Goal: Transaction & Acquisition: Purchase product/service

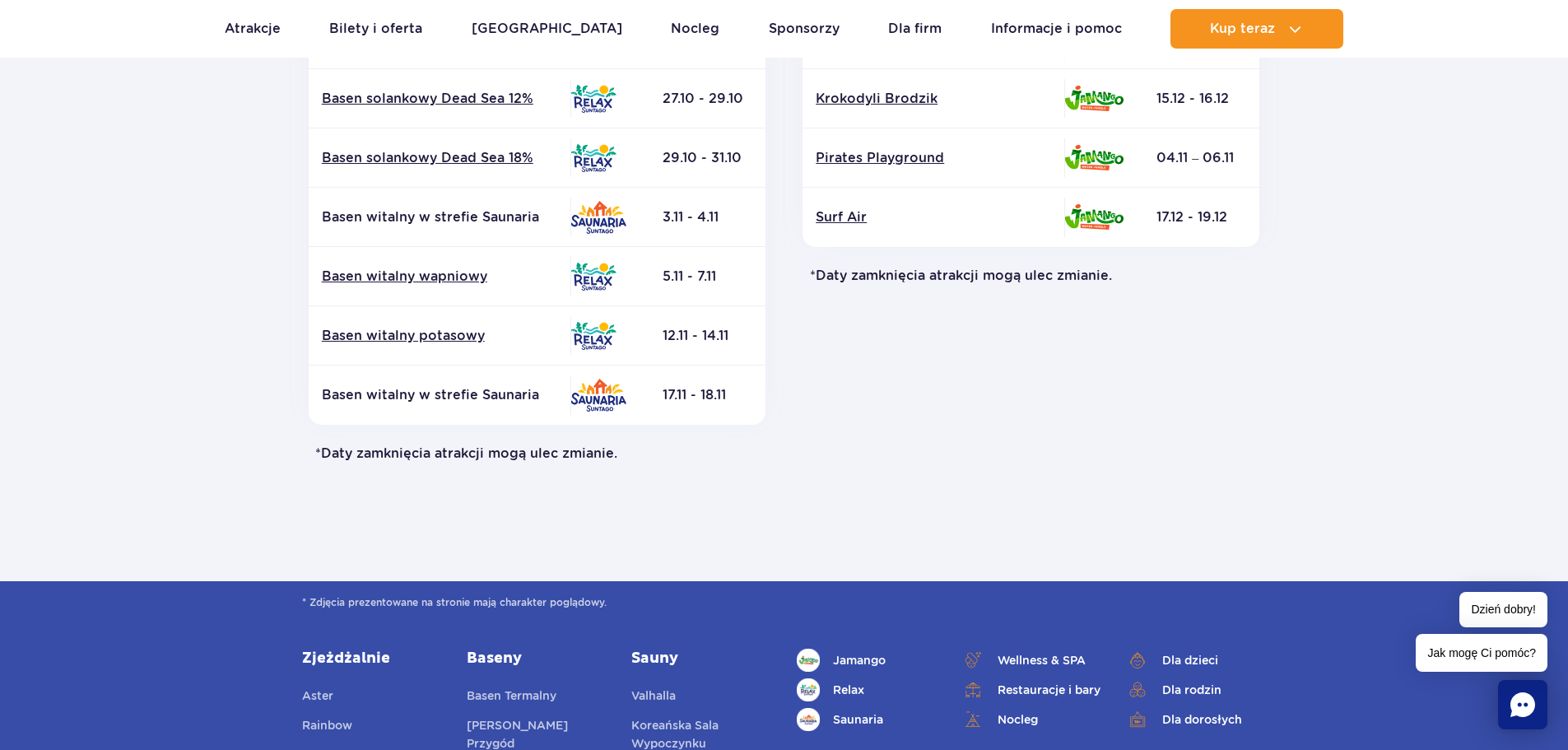
scroll to position [823, 0]
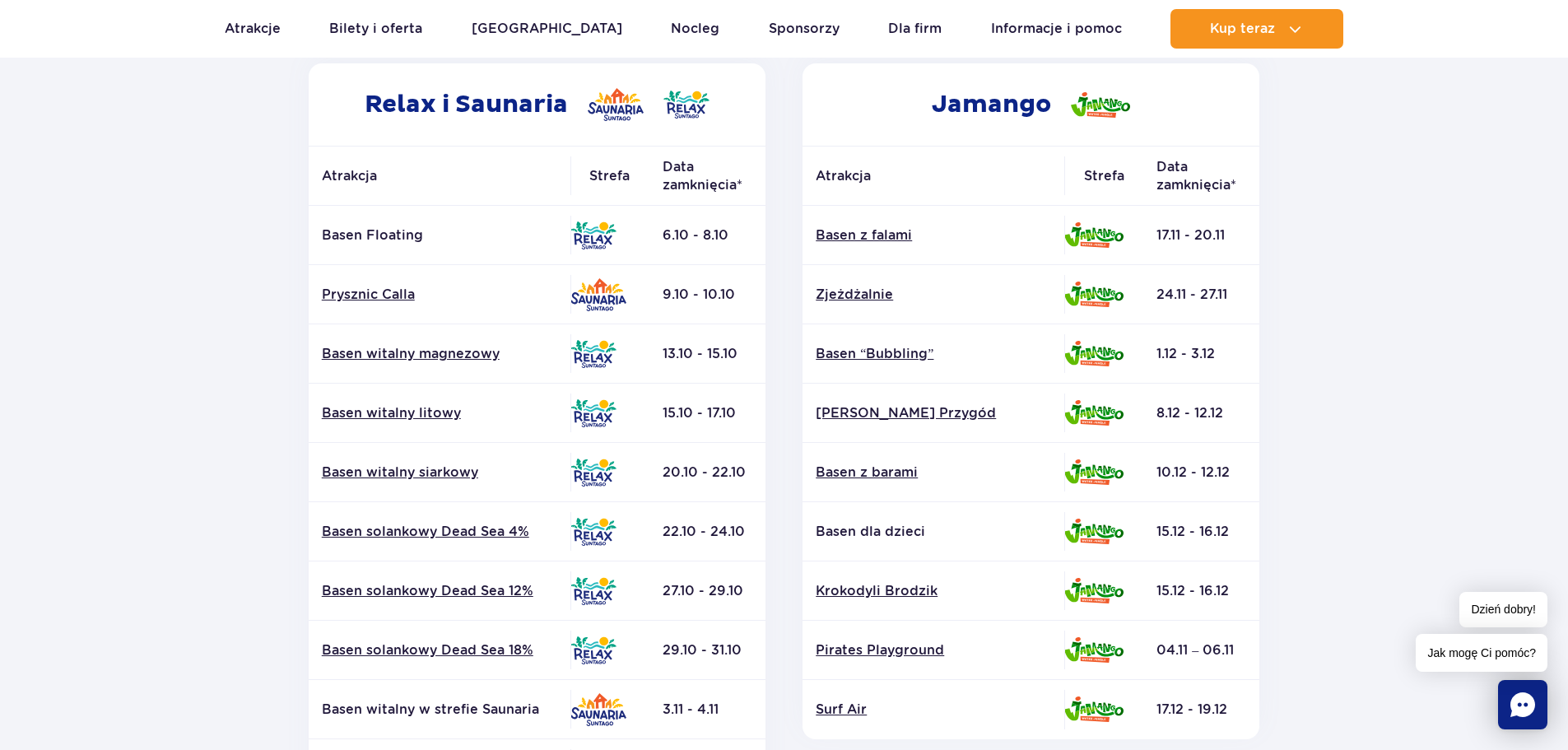
scroll to position [82, 0]
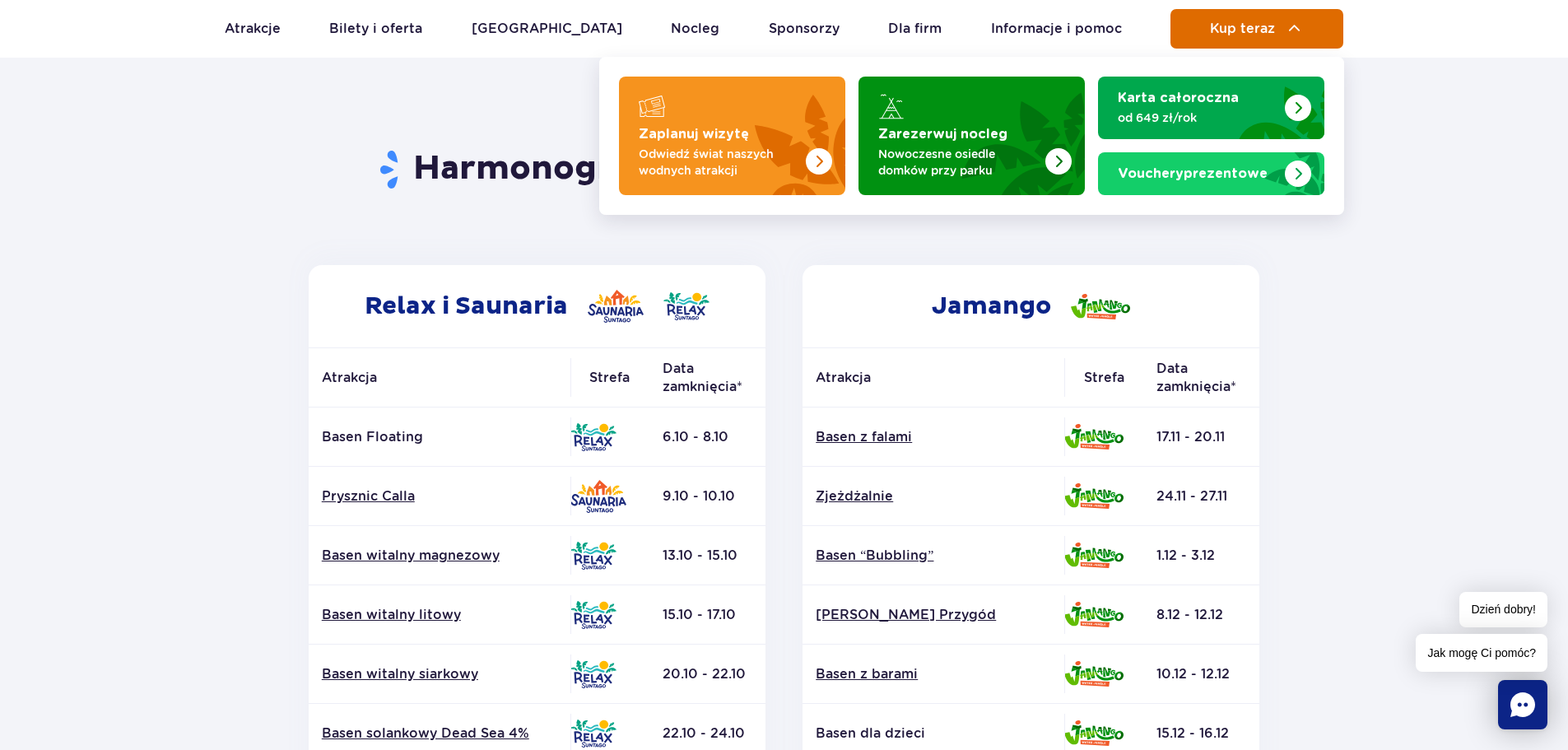
click at [1265, 23] on span "Kup teraz" at bounding box center [1242, 29] width 65 height 15
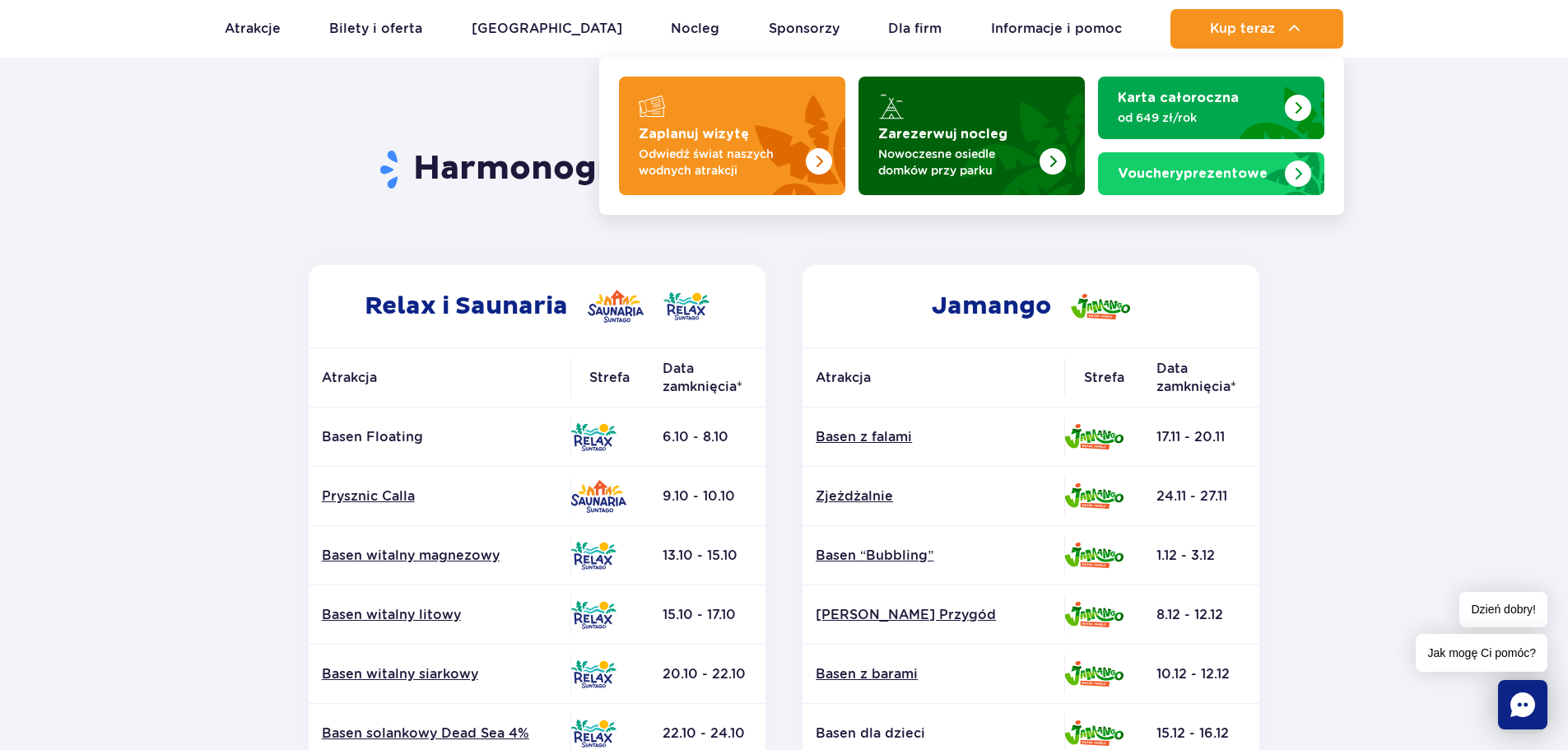
click at [992, 146] on p "Nowoczesne osiedle domków przy parku" at bounding box center [957, 162] width 160 height 33
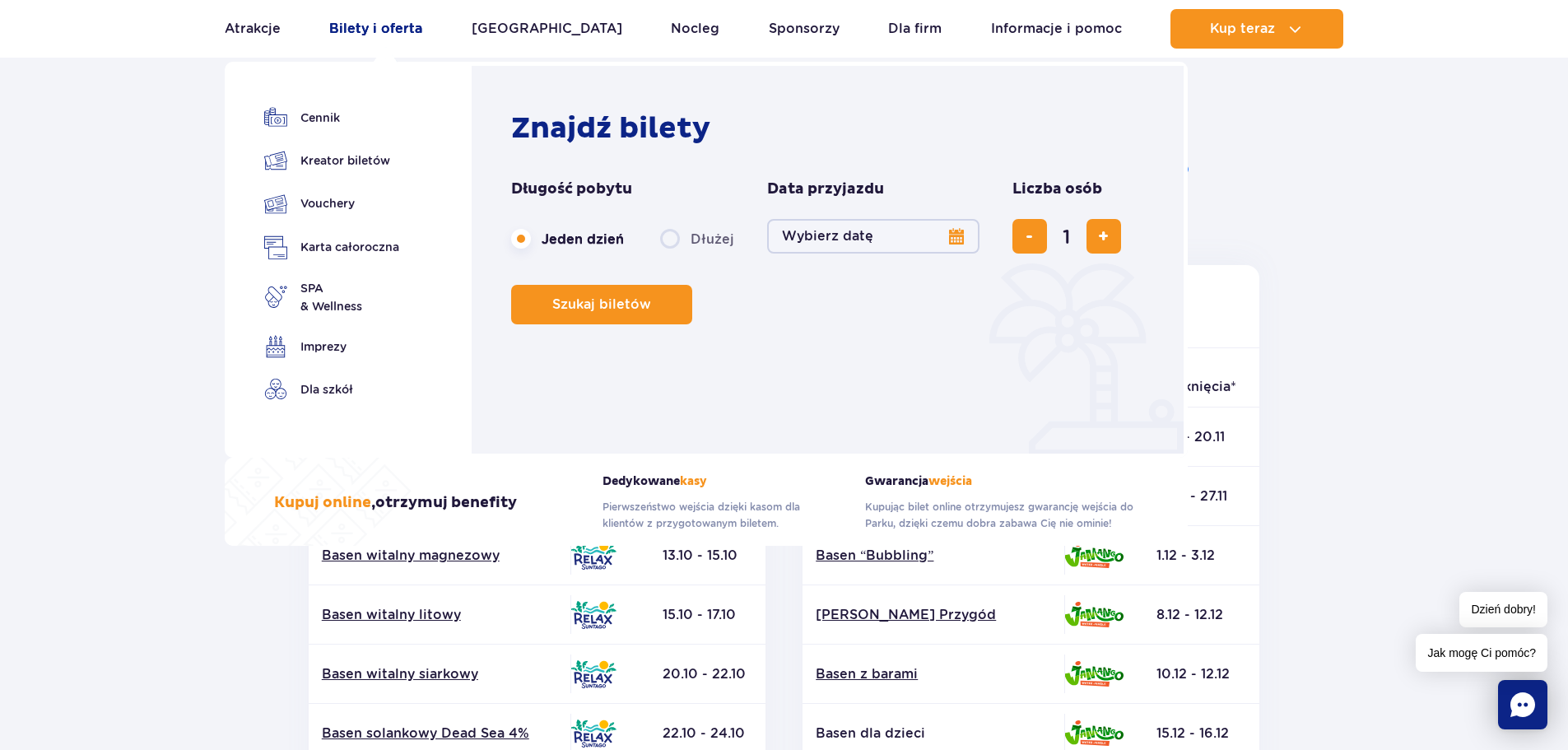
click at [381, 23] on link "Bilety i oferta" at bounding box center [376, 29] width 93 height 40
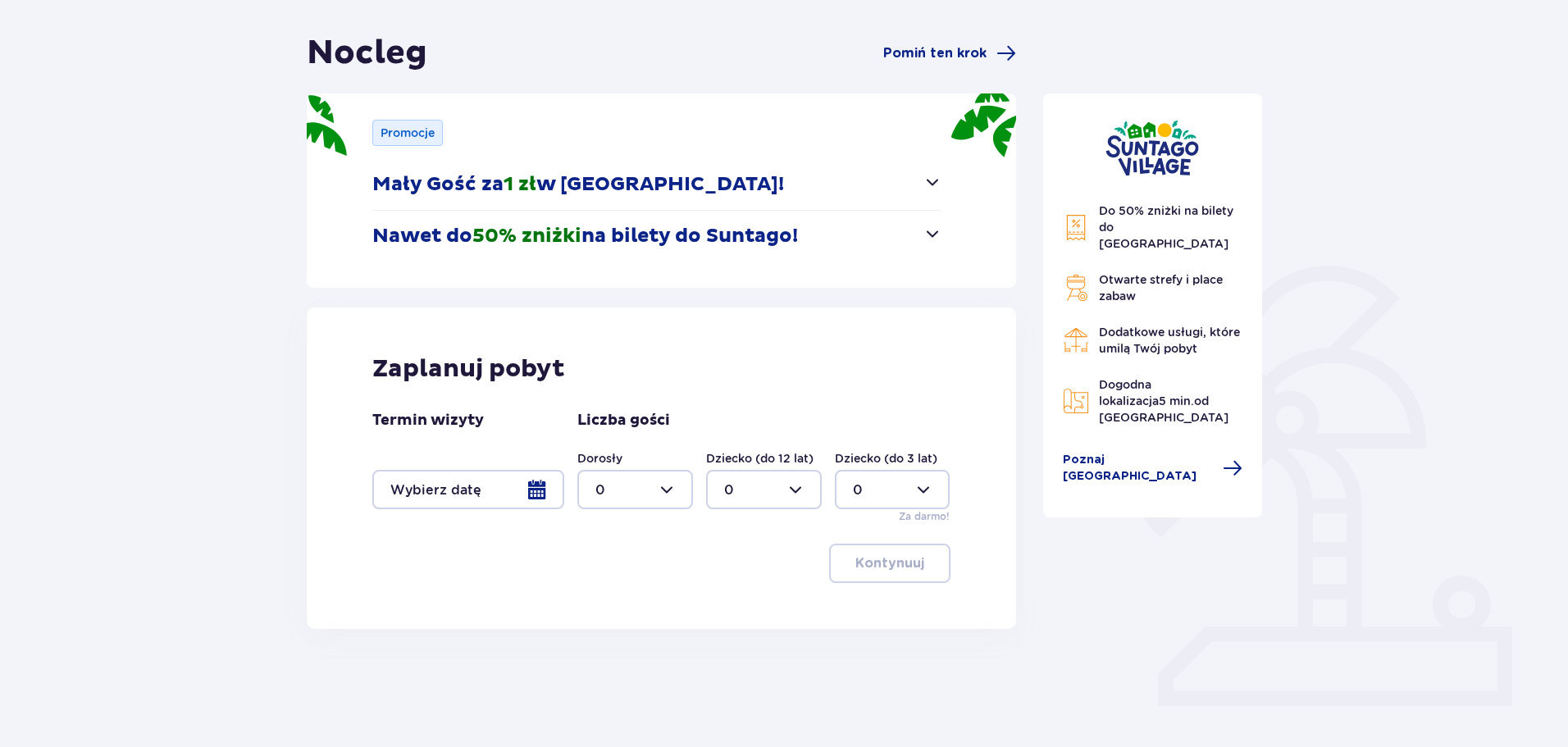
scroll to position [164, 0]
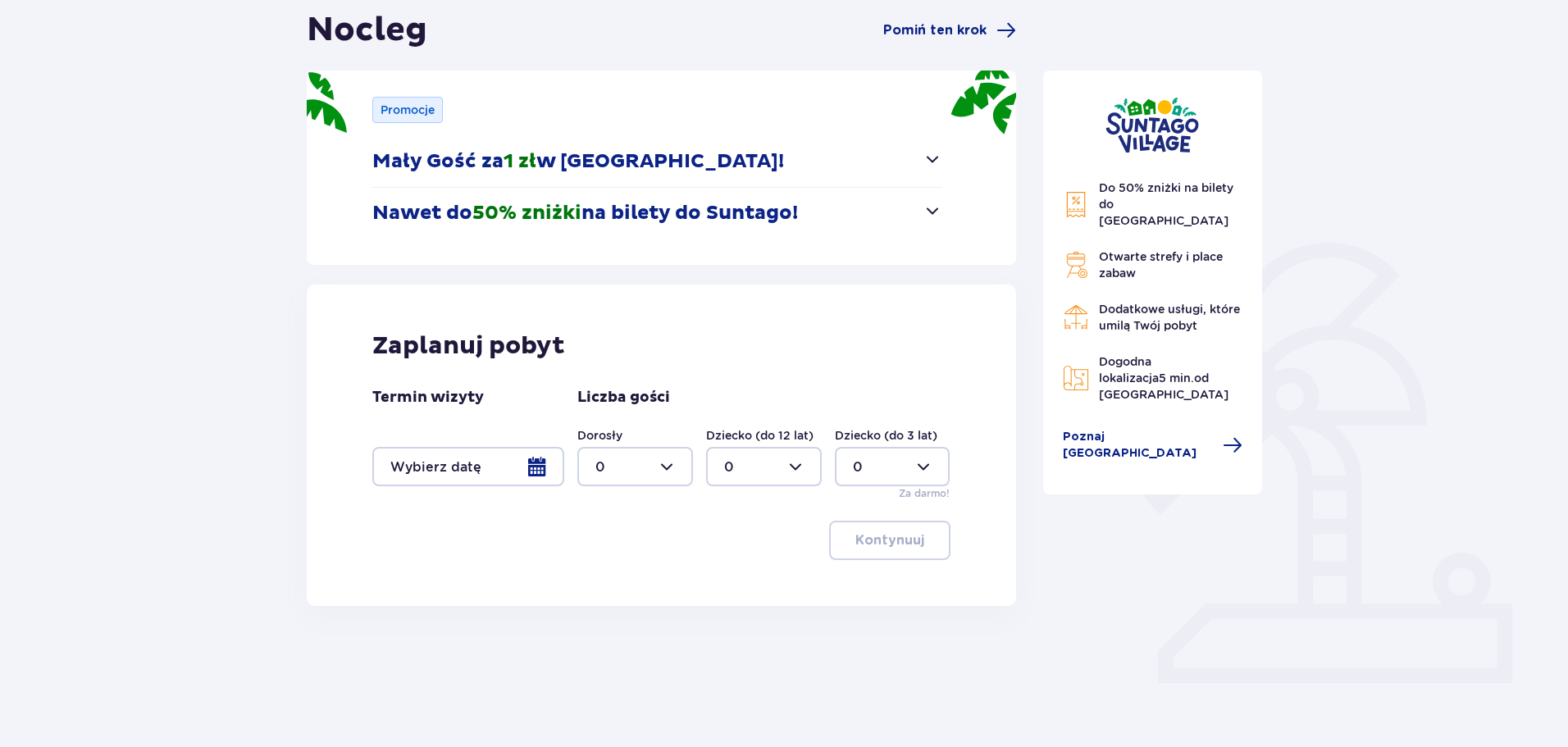
click at [939, 160] on span "button" at bounding box center [932, 158] width 20 height 20
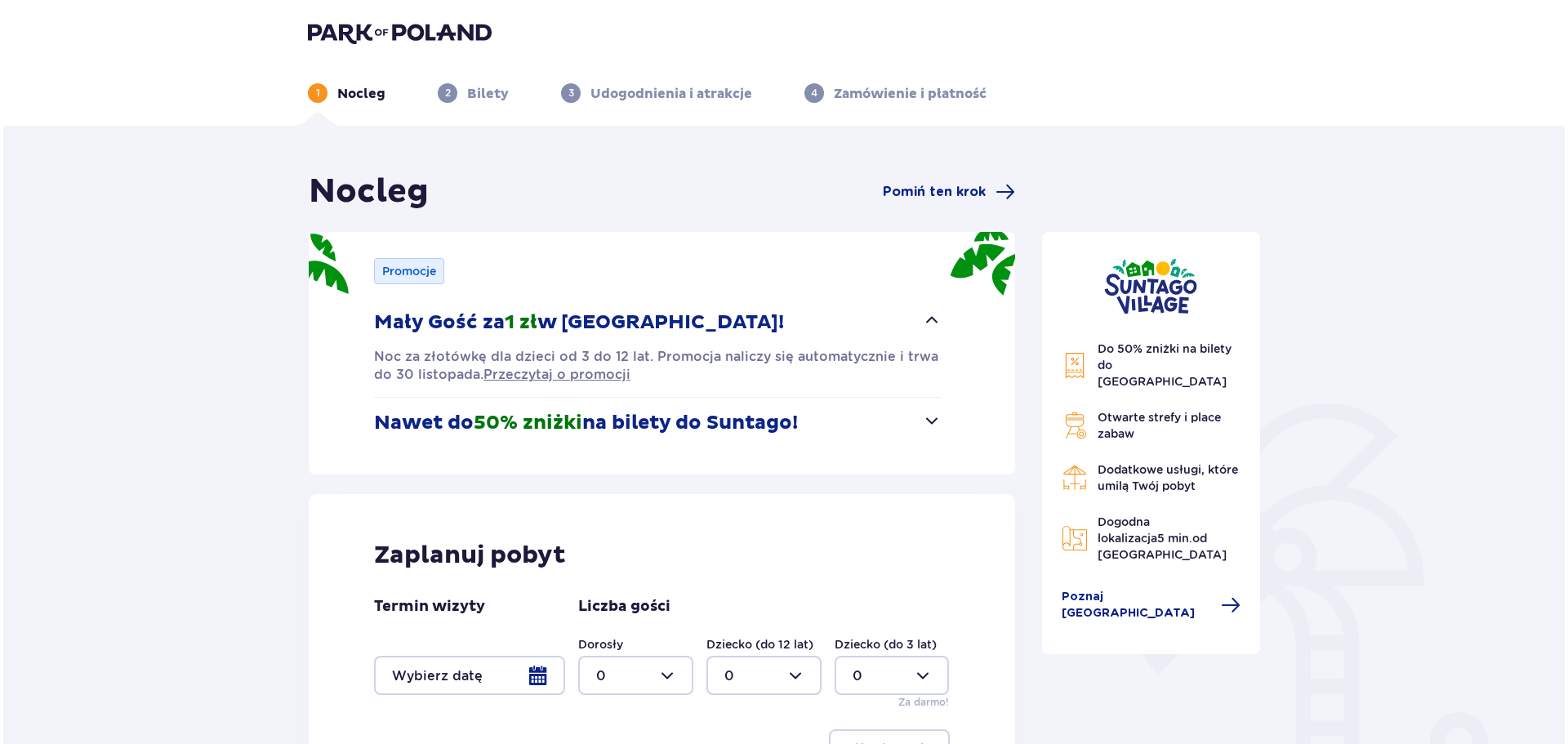
scroll to position [0, 0]
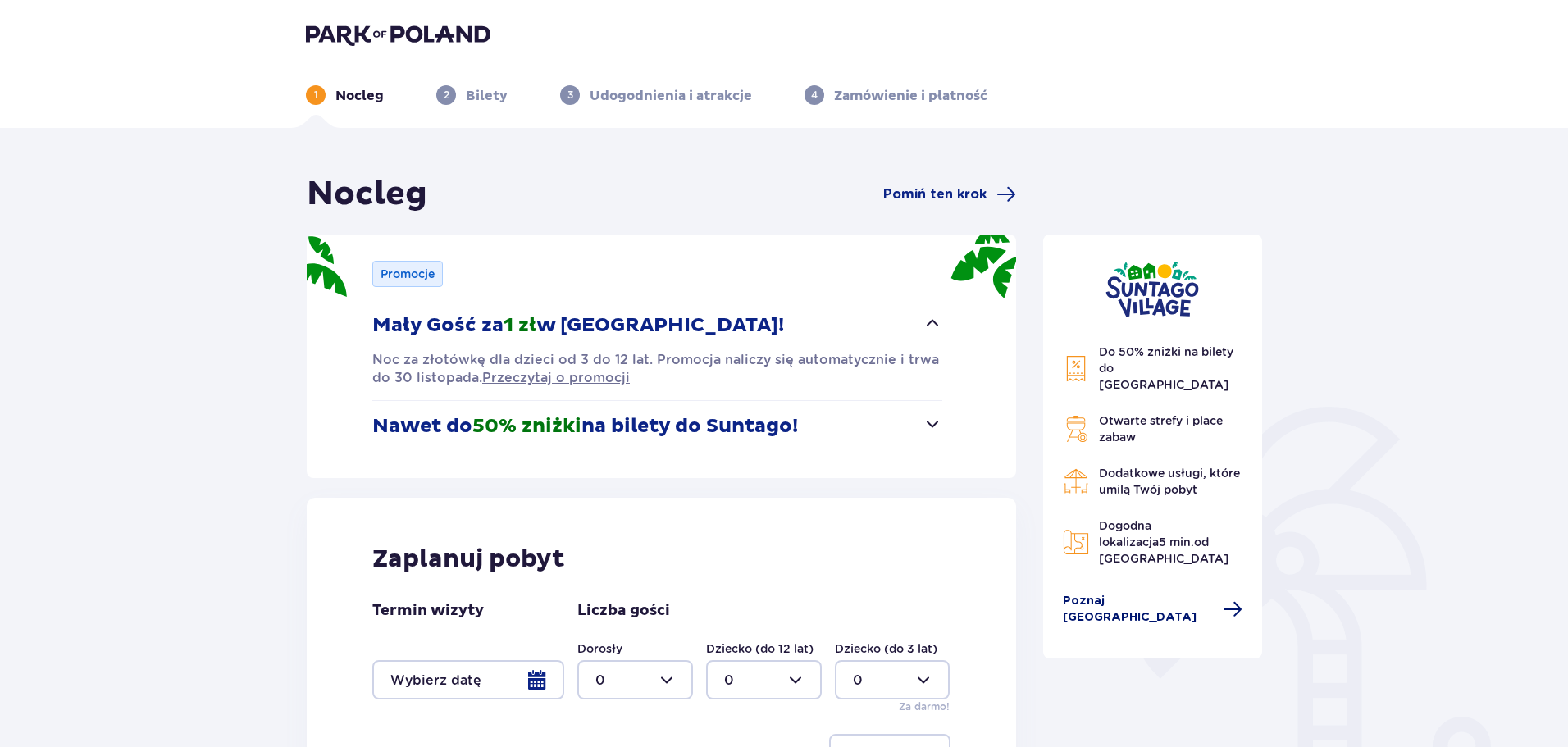
click at [1159, 592] on span "Poznaj [GEOGRAPHIC_DATA]" at bounding box center [1138, 608] width 151 height 33
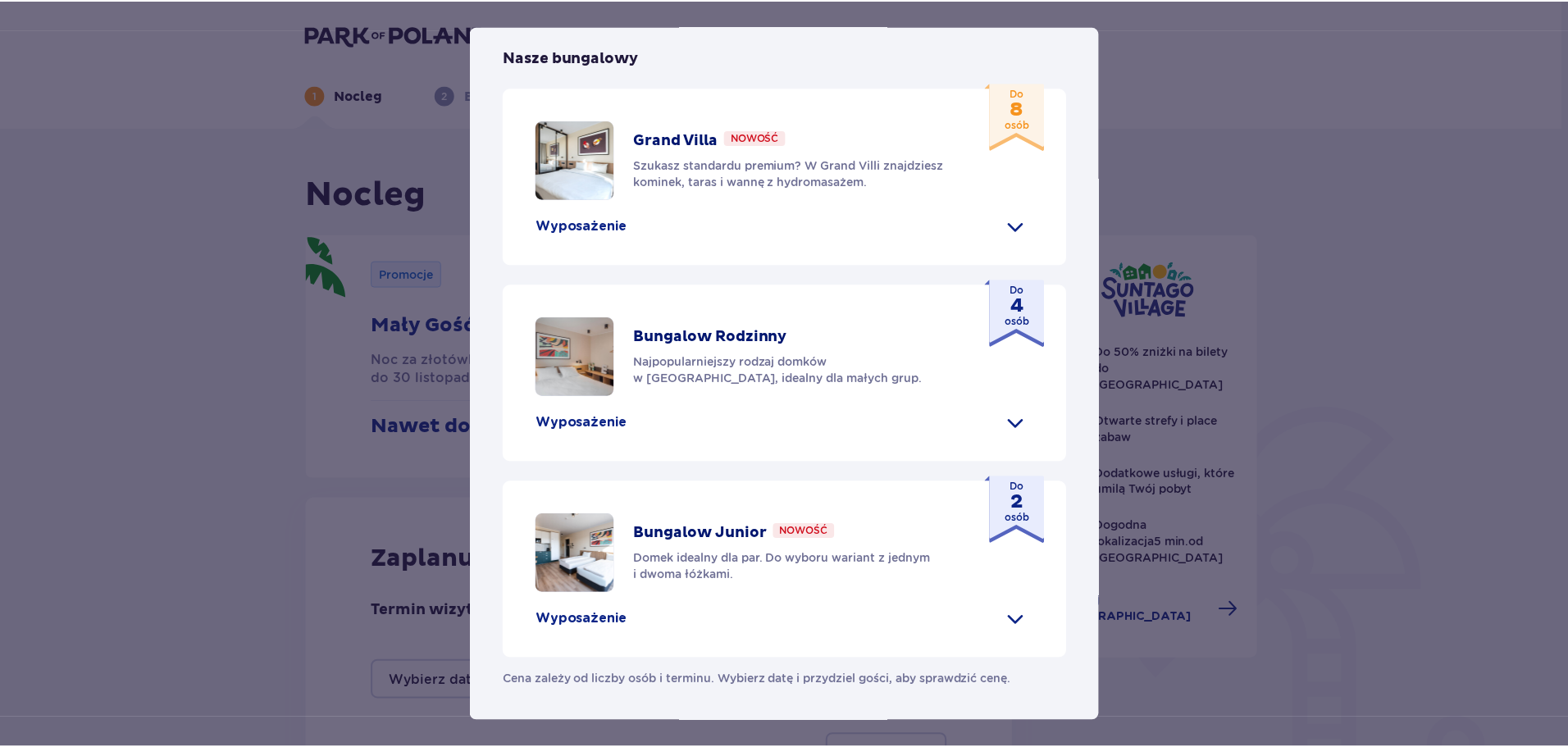
scroll to position [682, 0]
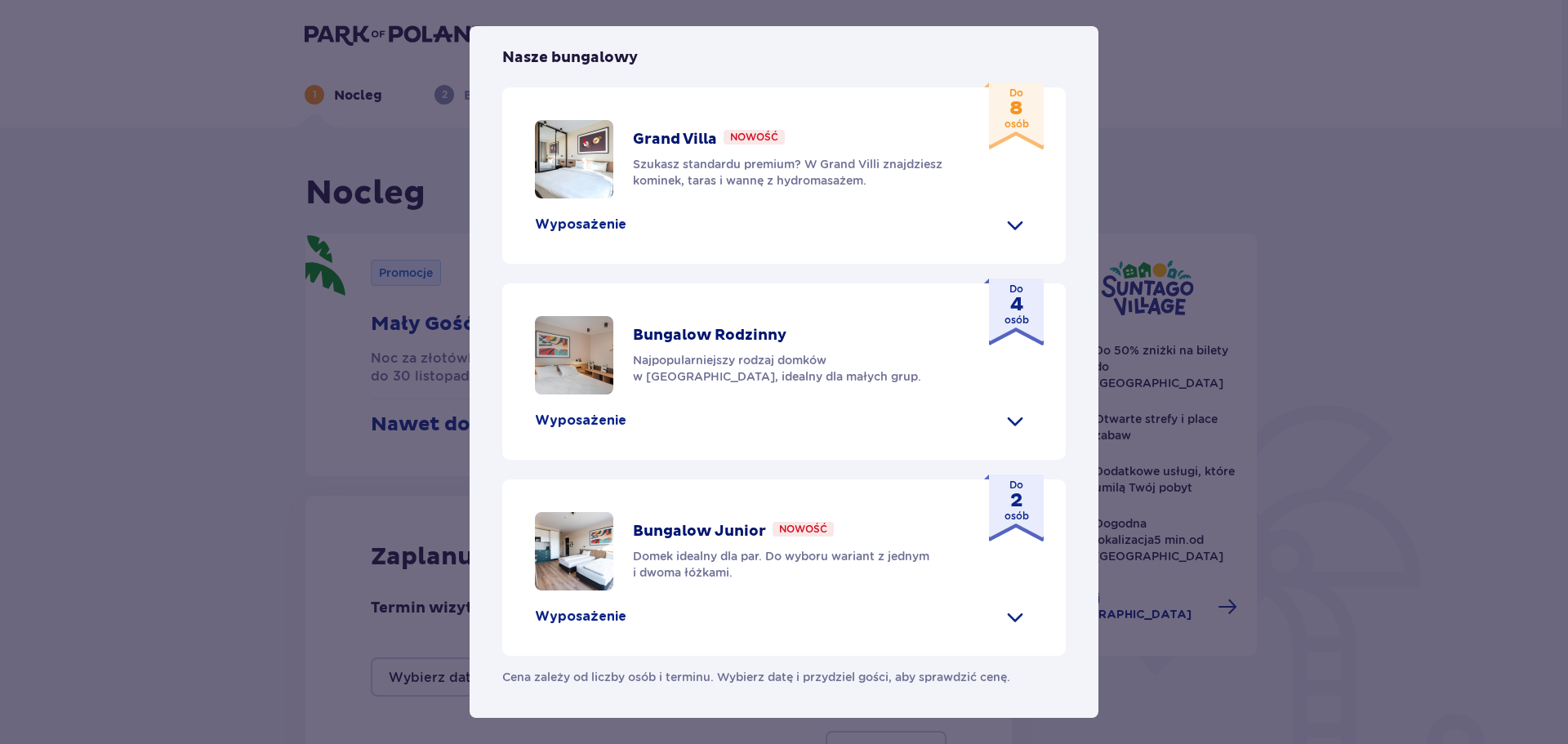
click at [1276, 164] on div "[GEOGRAPHIC_DATA] [GEOGRAPHIC_DATA] to idealne miejsce dla fanów dobrej zabawy …" at bounding box center [784, 372] width 1568 height 744
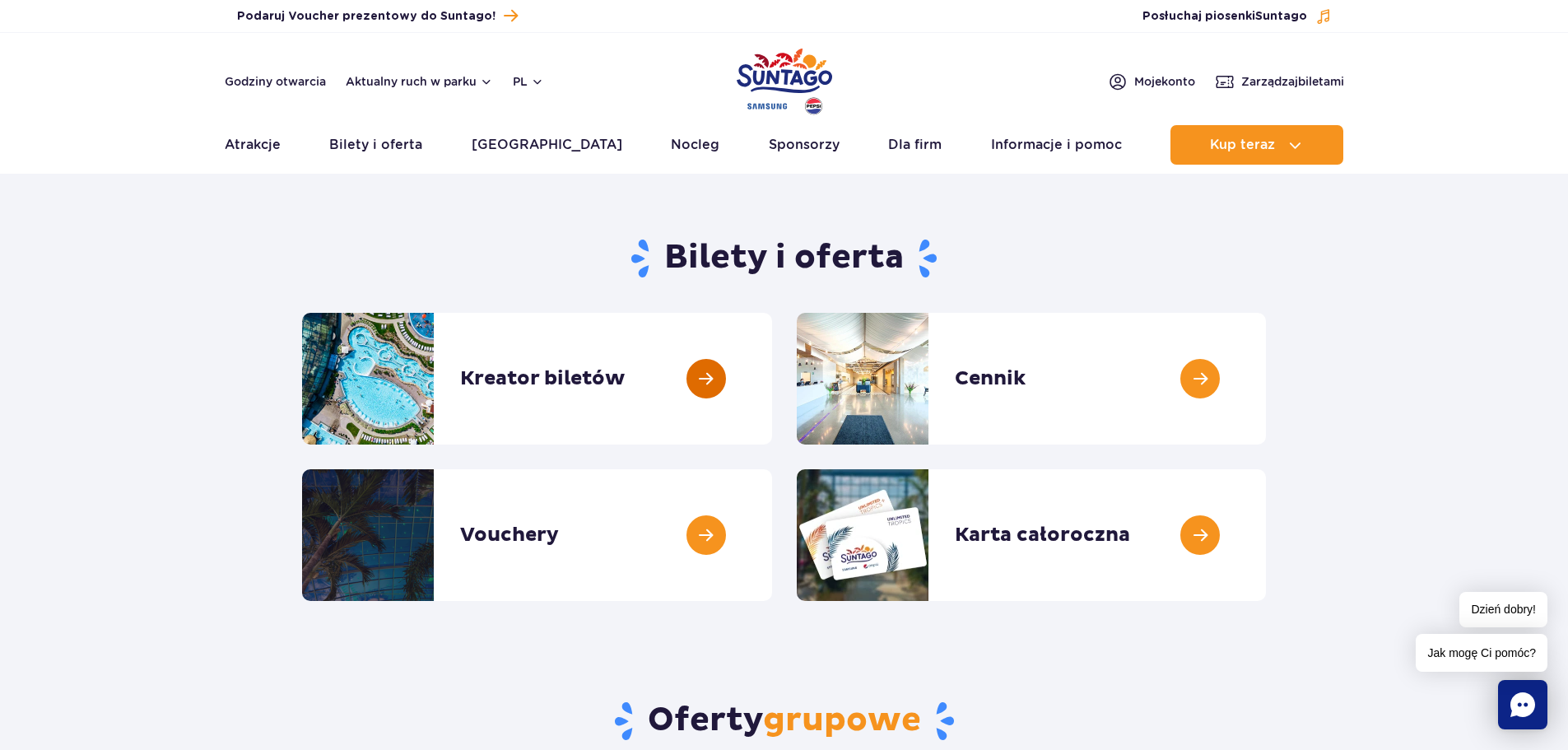
click at [772, 368] on link at bounding box center [772, 378] width 0 height 132
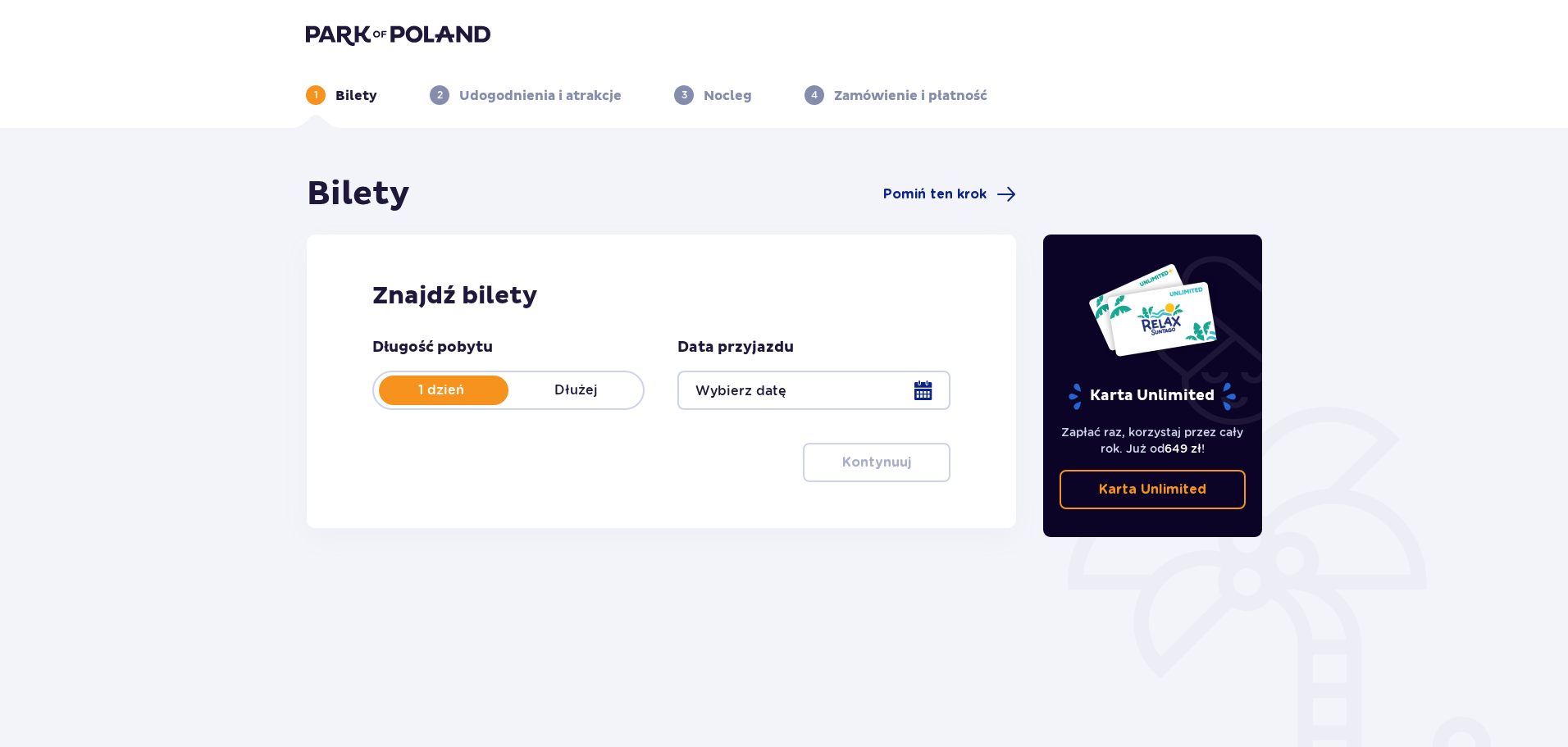
click at [769, 391] on div at bounding box center [813, 390] width 273 height 40
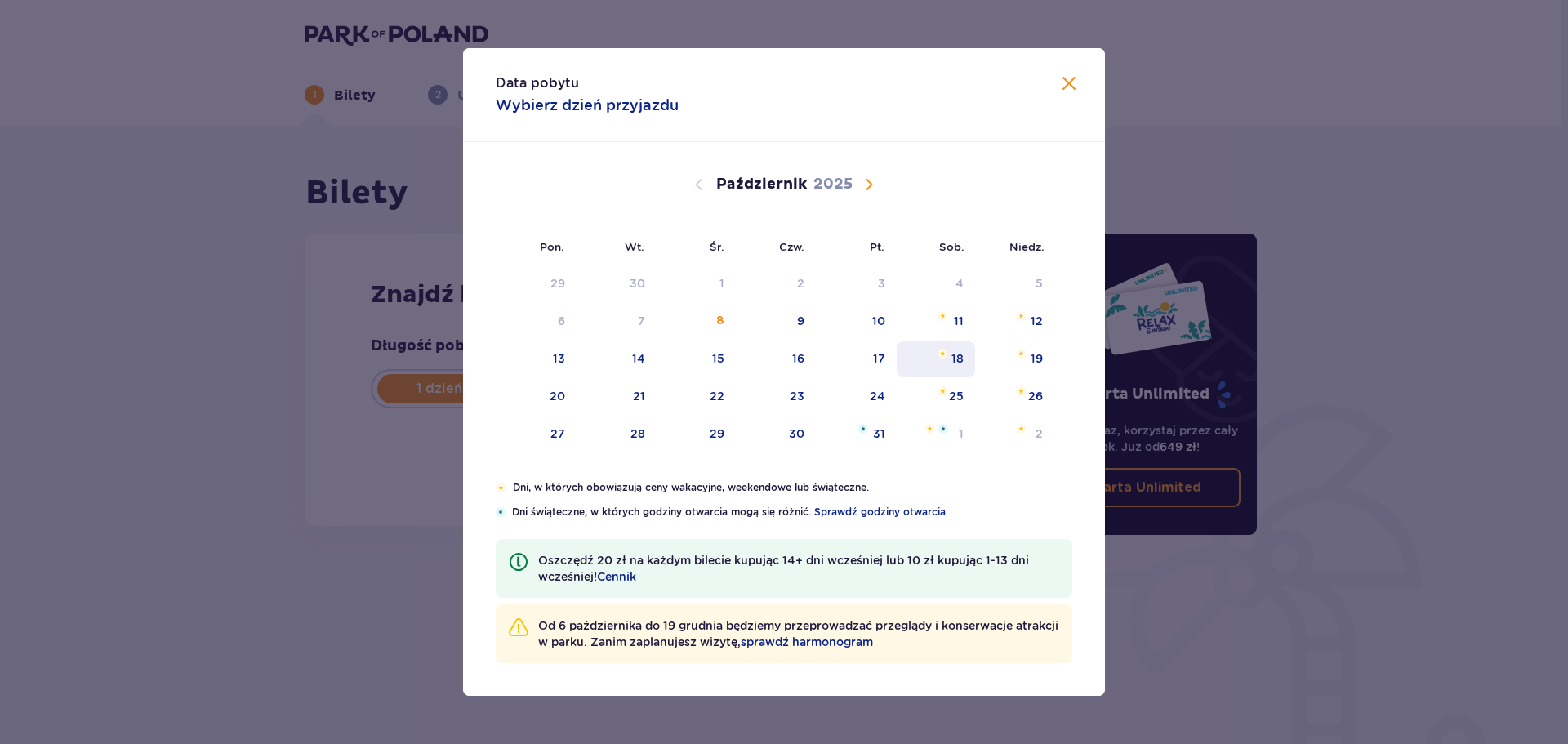
click at [951, 359] on div "18" at bounding box center [936, 359] width 79 height 36
click at [964, 396] on div "25" at bounding box center [956, 395] width 15 height 16
click at [947, 396] on div "Znajdź bilety Długość pobytu 1 dzień Dłużej Data przyjazdu 18.10.25 Kontynuuj P…" at bounding box center [659, 380] width 706 height 292
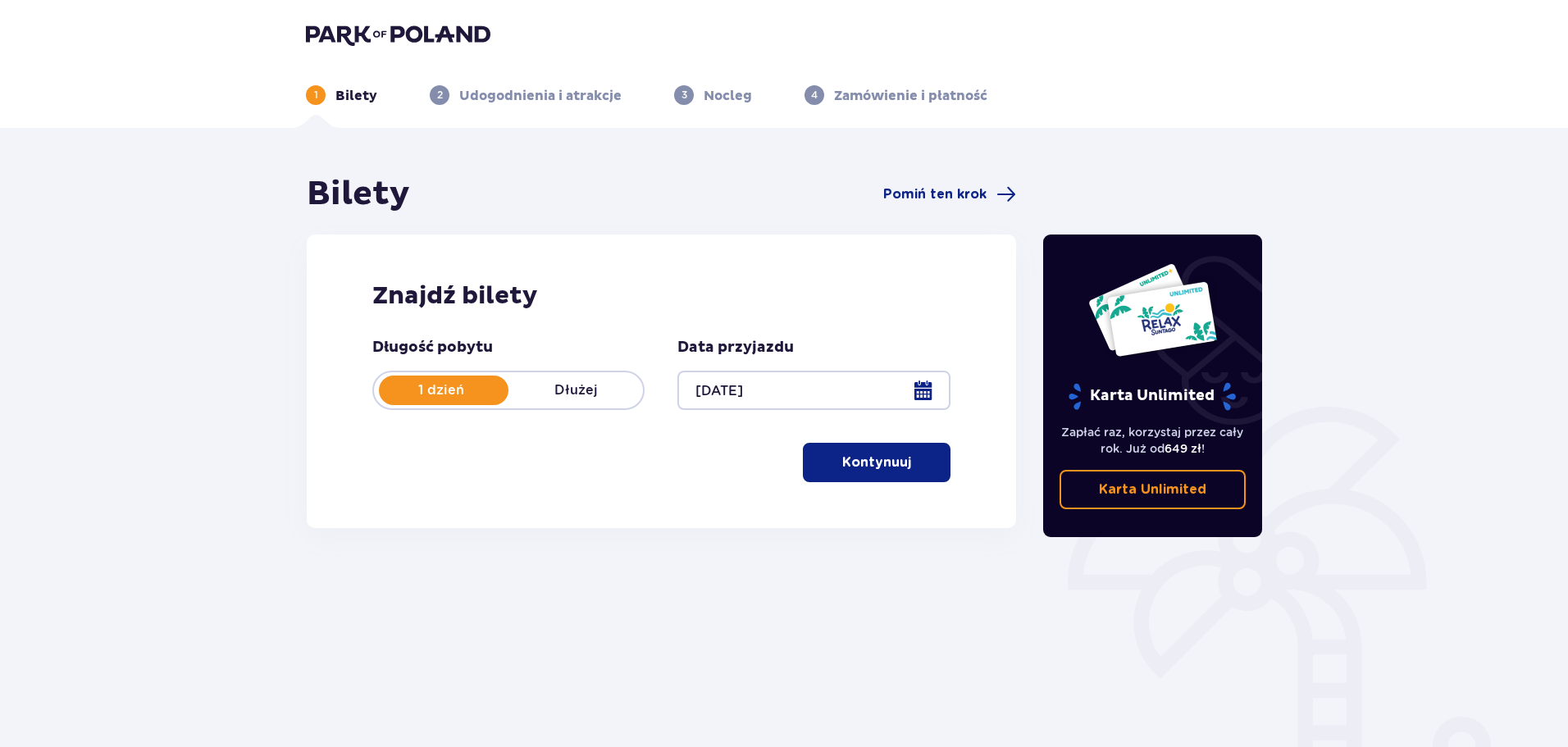
click at [797, 394] on div at bounding box center [813, 390] width 273 height 40
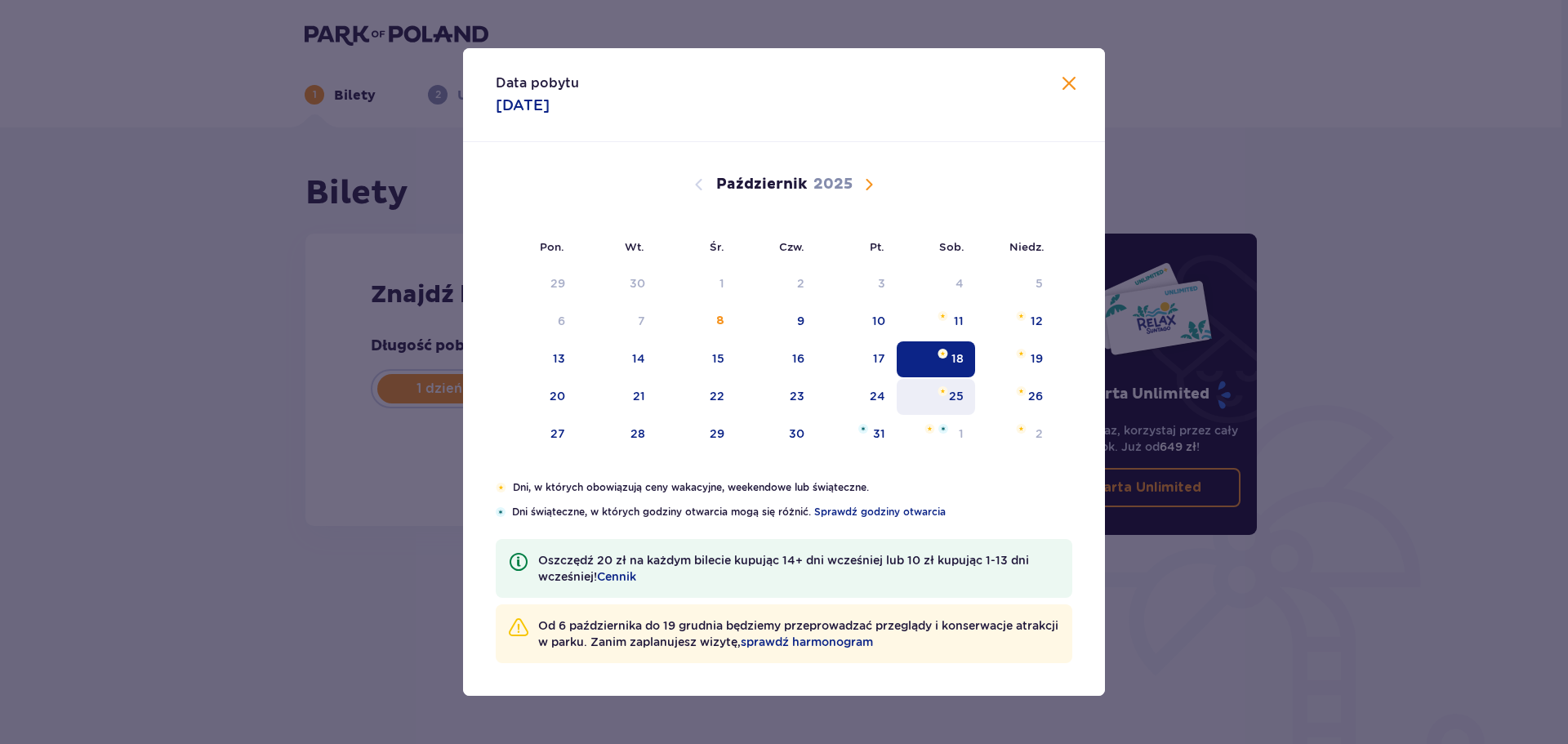
click at [947, 399] on div "25" at bounding box center [936, 396] width 79 height 36
type input "25.10.25"
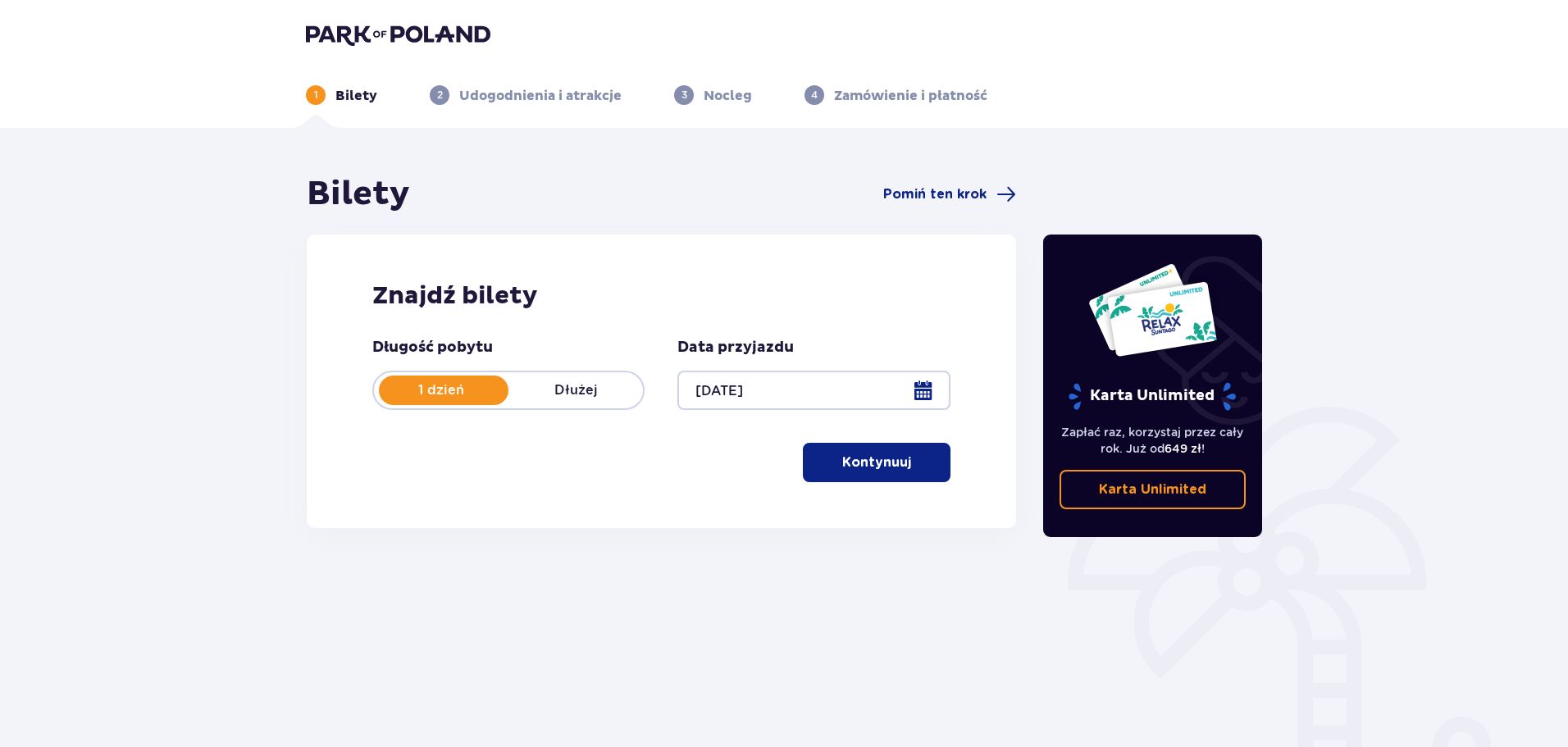
click at [857, 473] on button "Kontynuuj" at bounding box center [876, 462] width 147 height 40
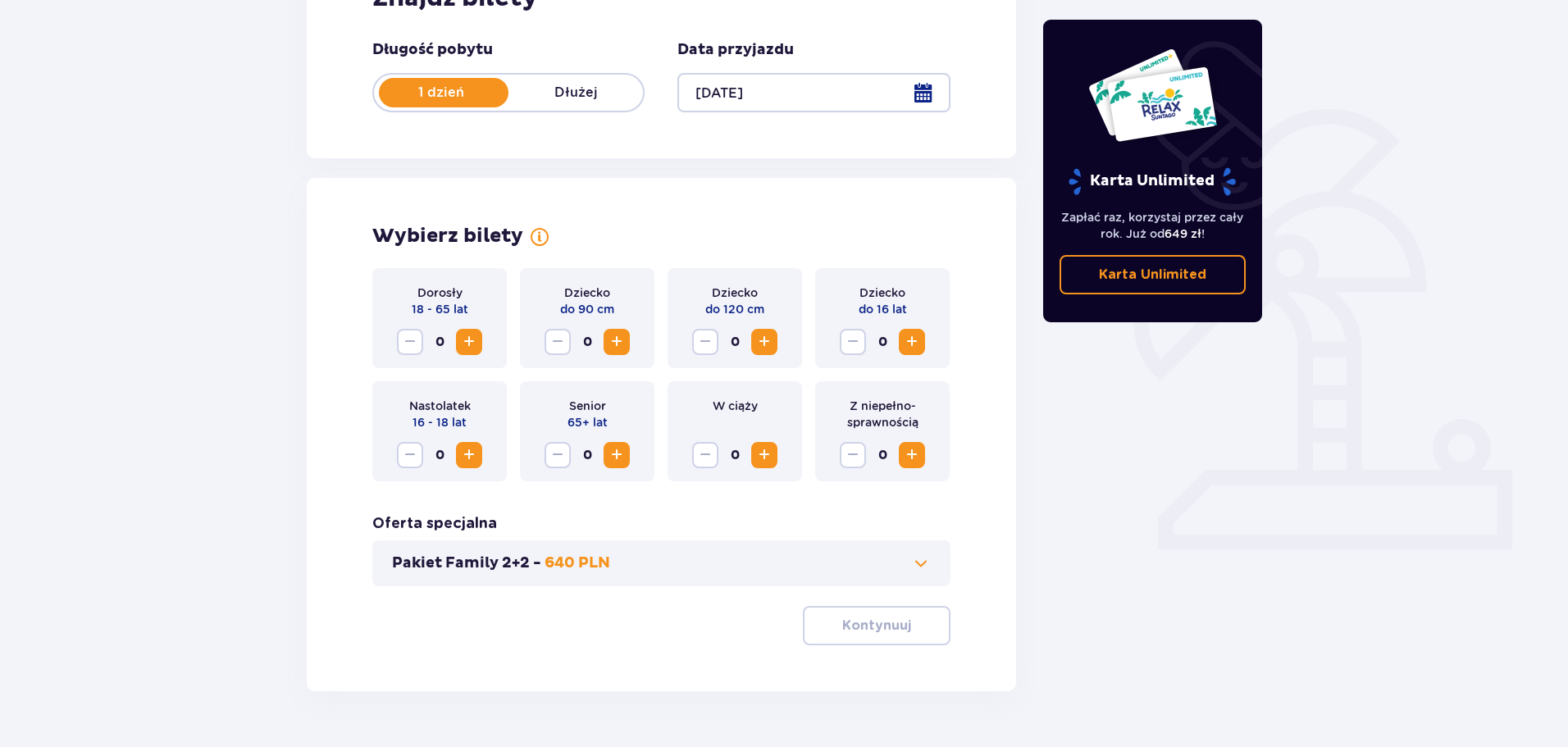
scroll to position [340, 0]
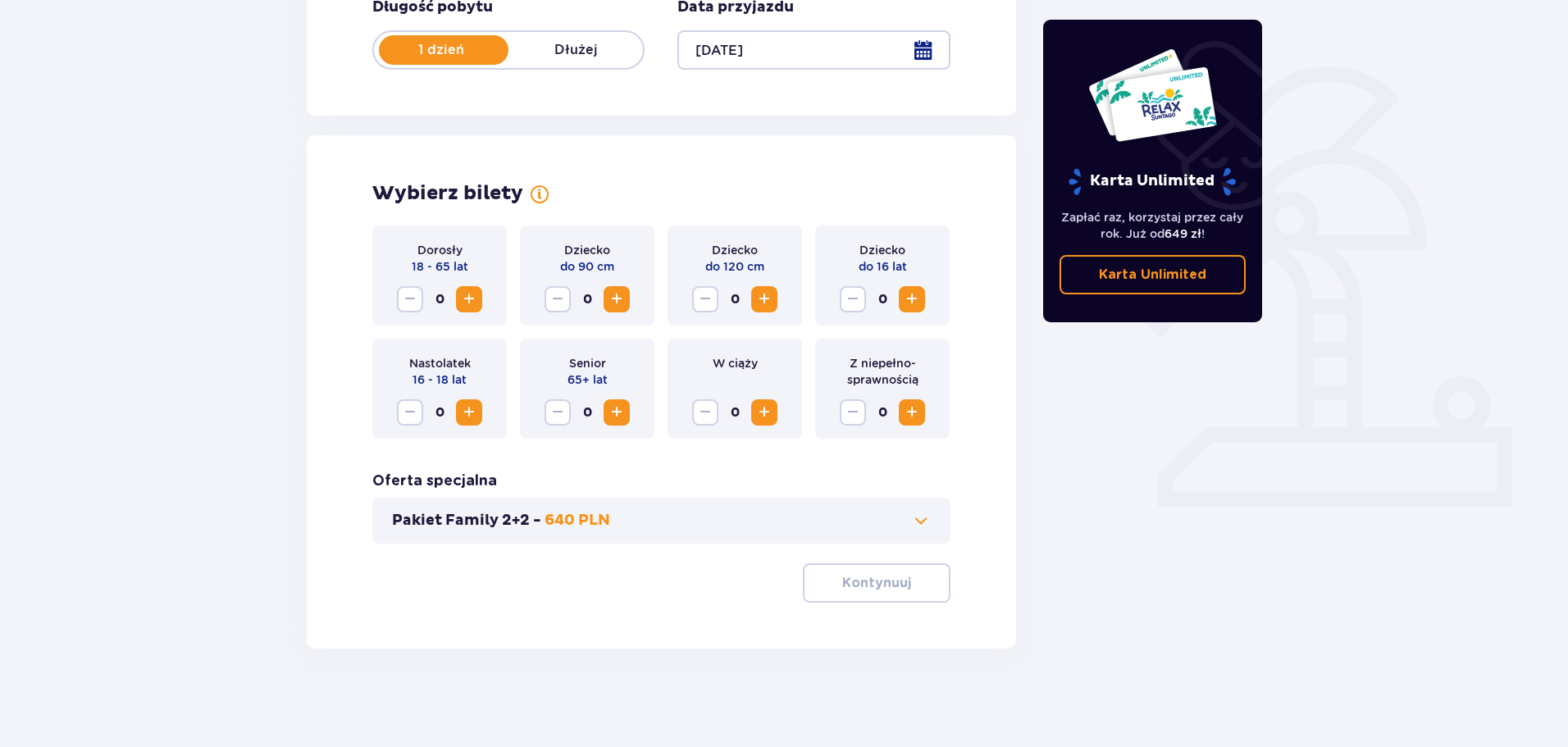
click at [464, 291] on span "Zwiększ" at bounding box center [469, 299] width 20 height 20
click at [465, 295] on span "Zwiększ" at bounding box center [469, 299] width 20 height 20
click at [604, 523] on p "640 PLN" at bounding box center [577, 520] width 66 height 20
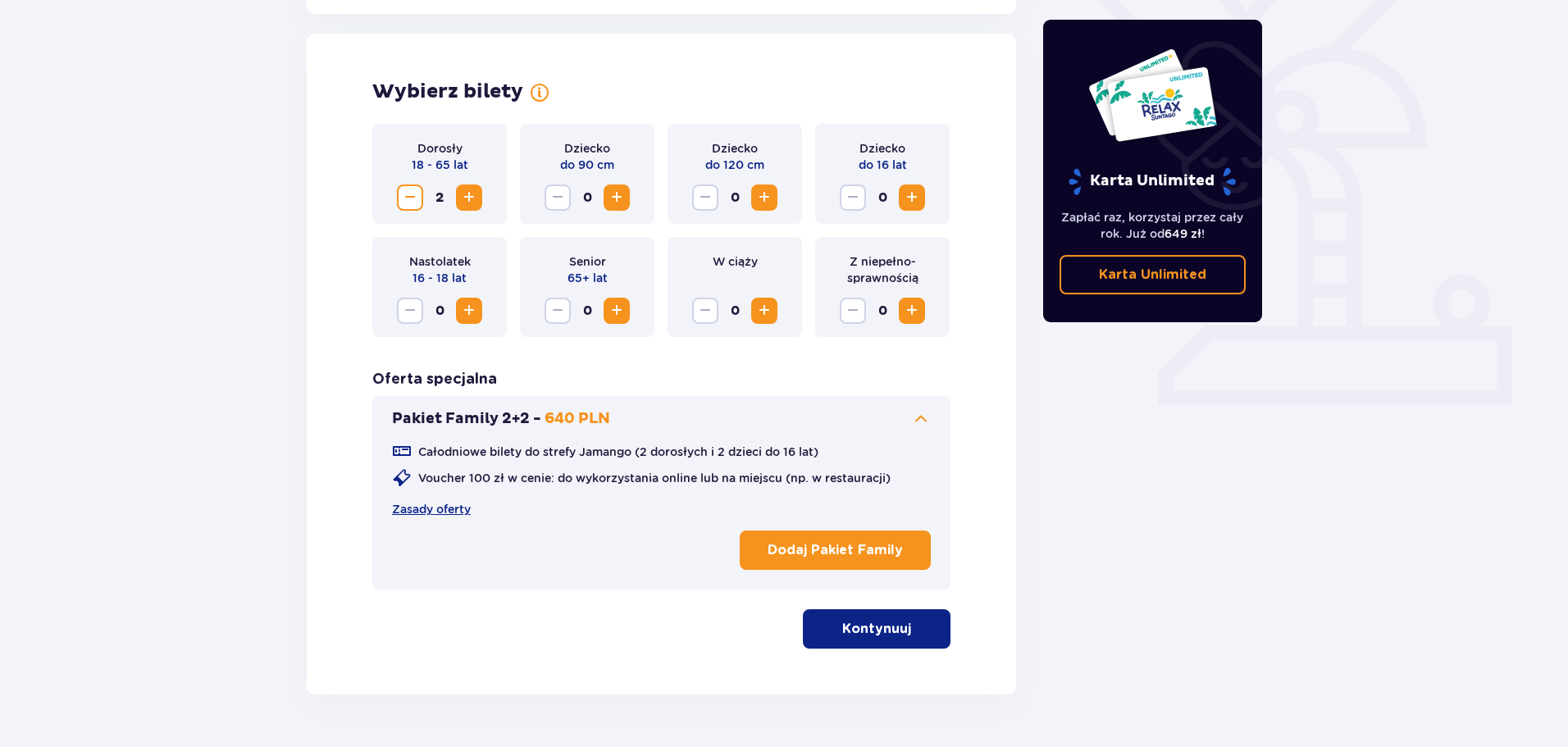
scroll to position [456, 0]
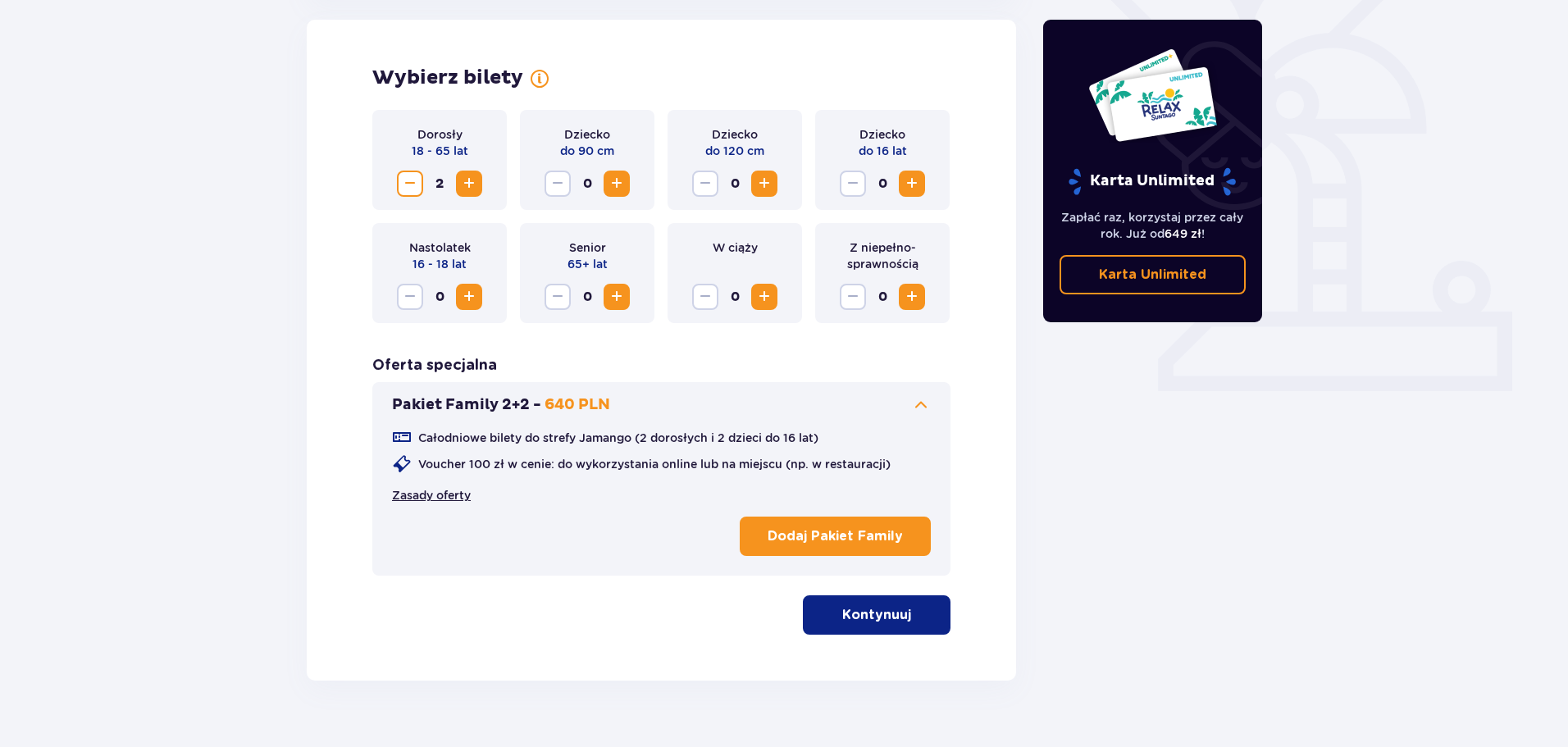
click at [432, 491] on link "Zasady oferty" at bounding box center [430, 494] width 78 height 16
click at [908, 179] on span "Zwiększ" at bounding box center [911, 183] width 20 height 20
click at [874, 619] on p "Kontynuuj" at bounding box center [876, 614] width 69 height 18
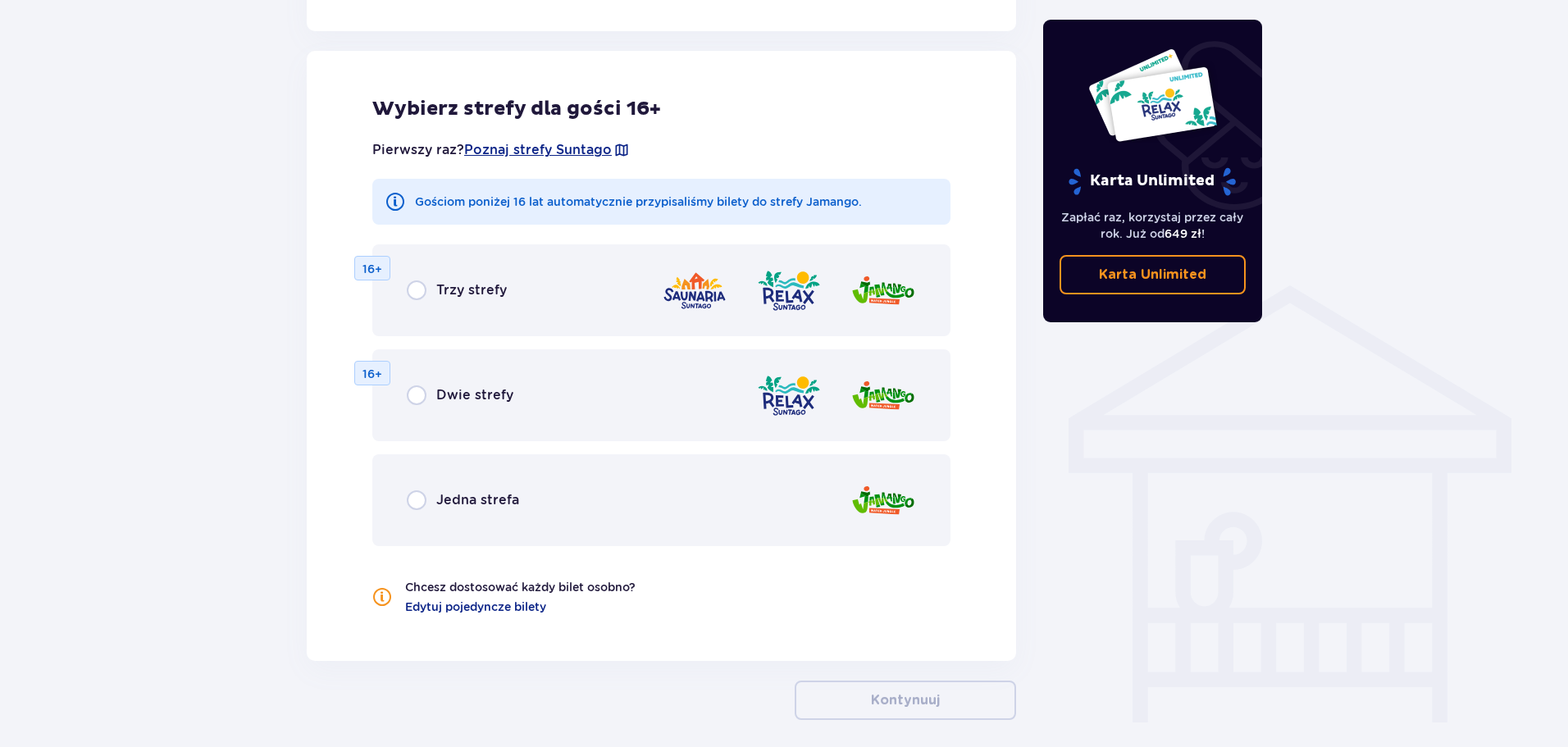
scroll to position [1057, 0]
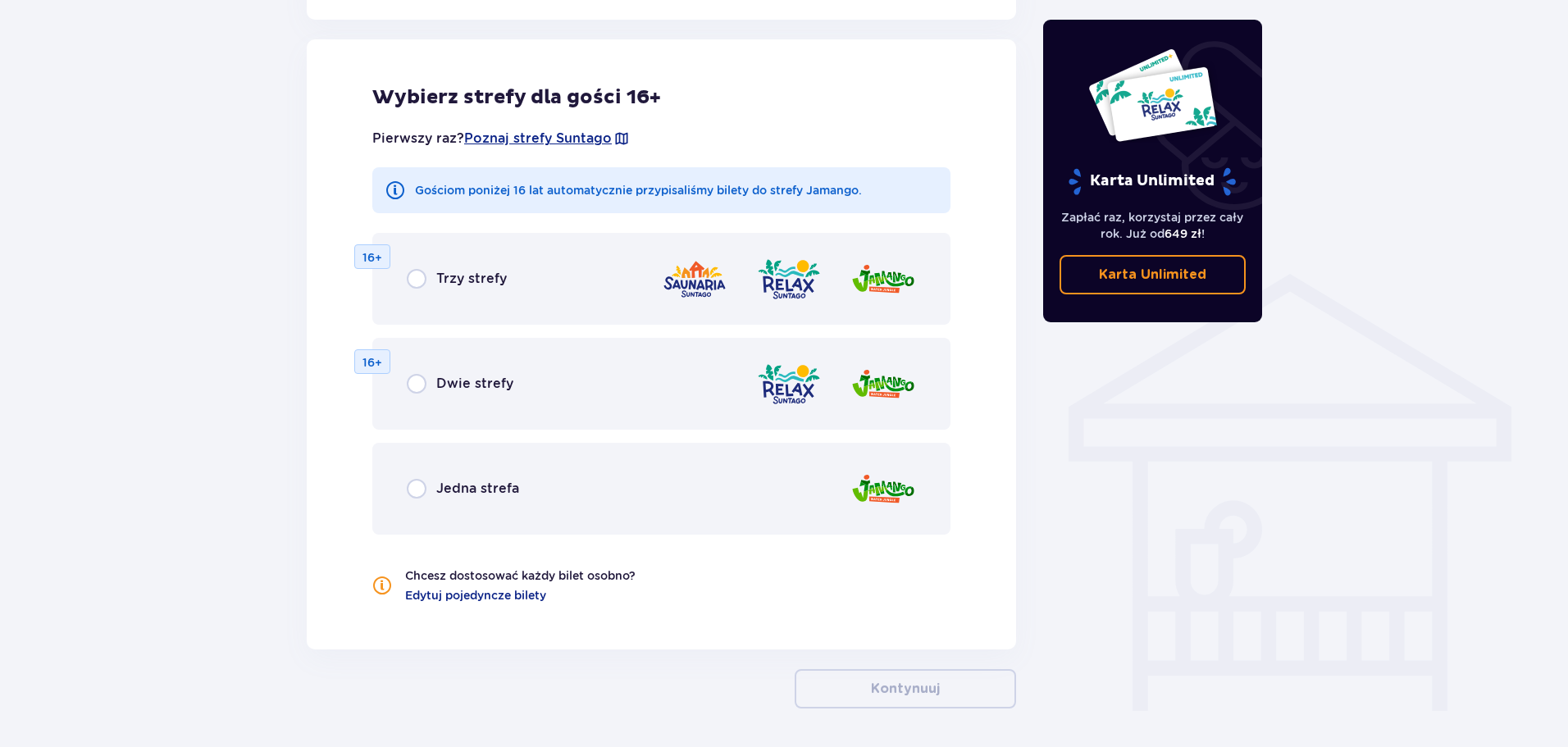
click at [417, 285] on input "radio" at bounding box center [416, 278] width 20 height 20
radio input "true"
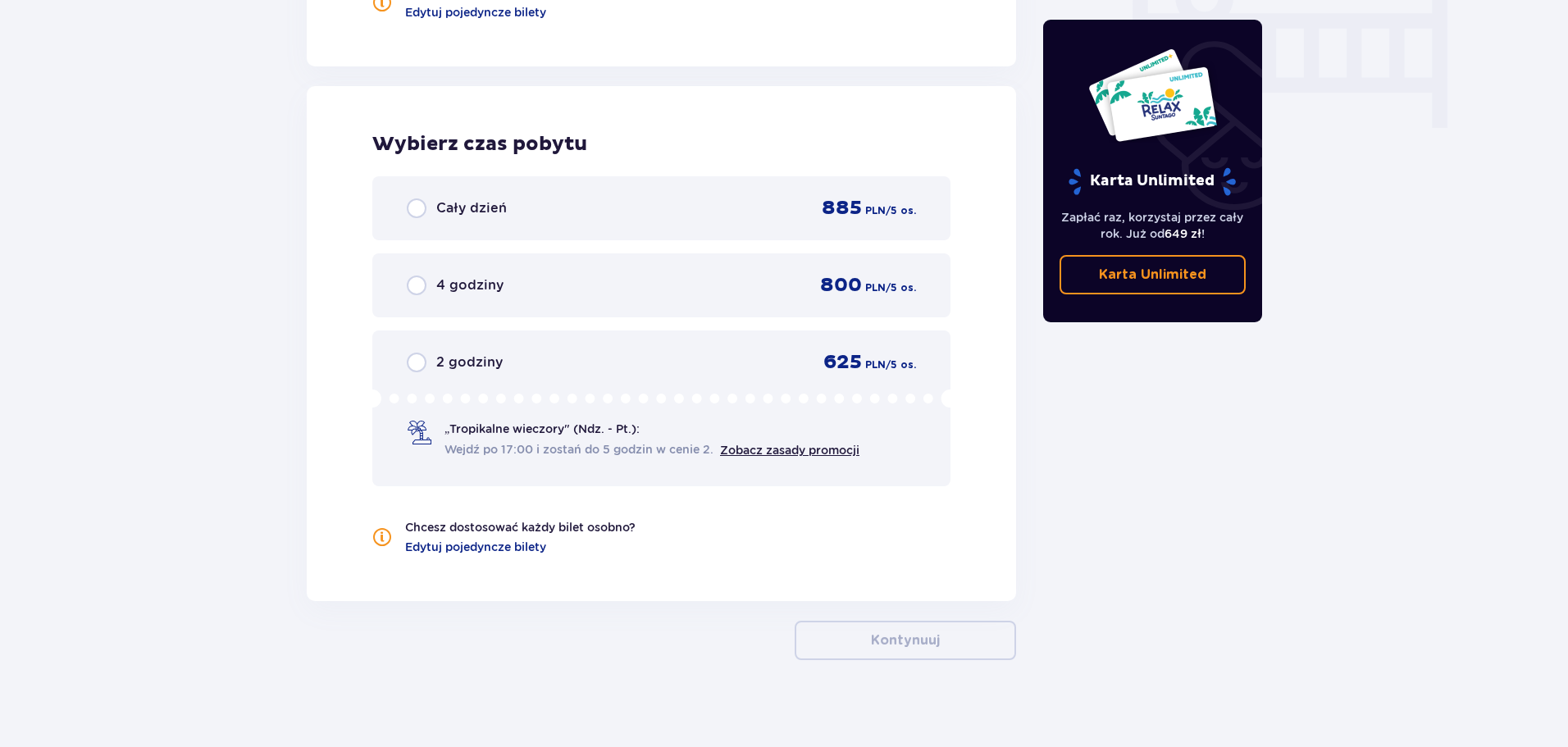
scroll to position [1652, 0]
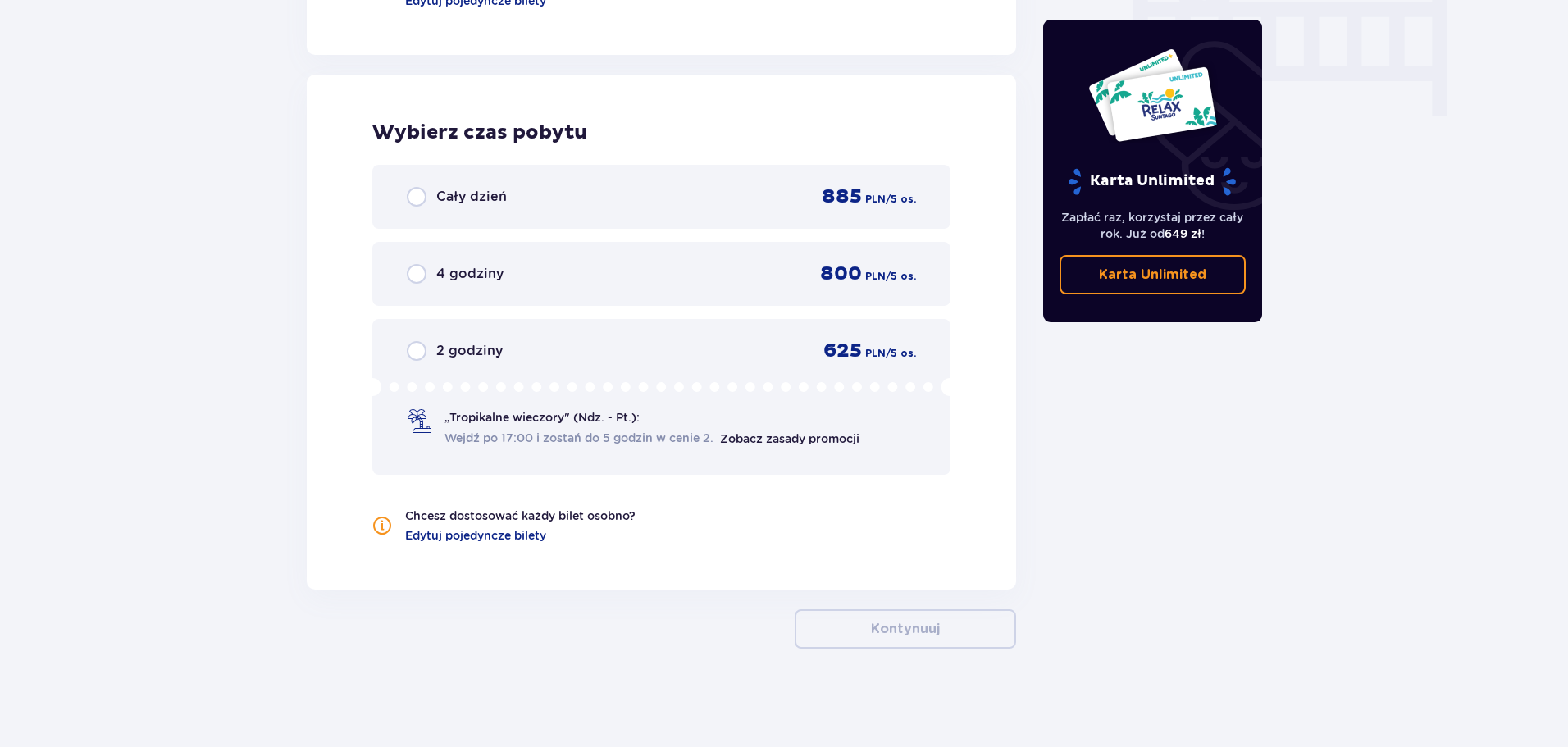
click at [416, 198] on input "radio" at bounding box center [416, 196] width 20 height 20
radio input "true"
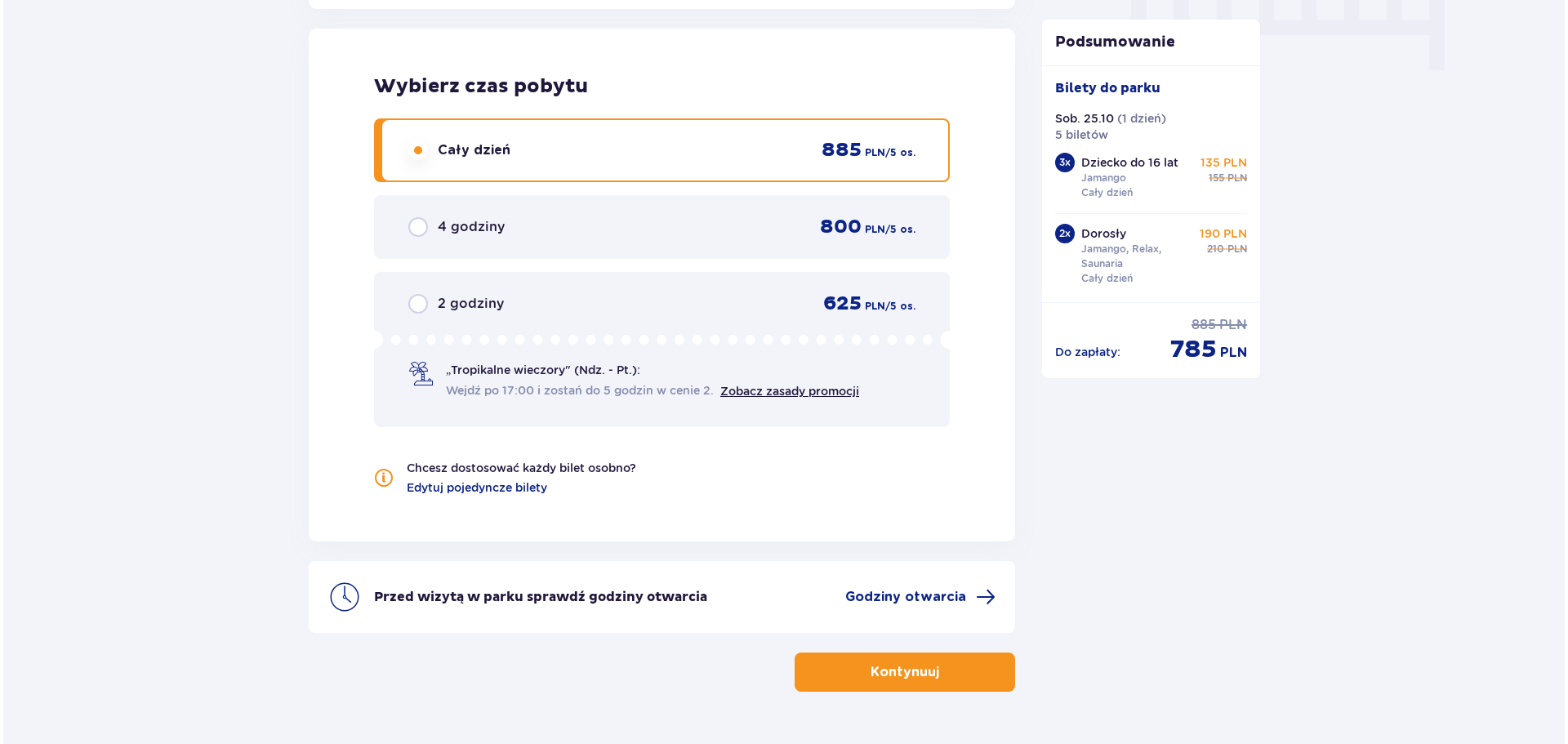
scroll to position [1737, 0]
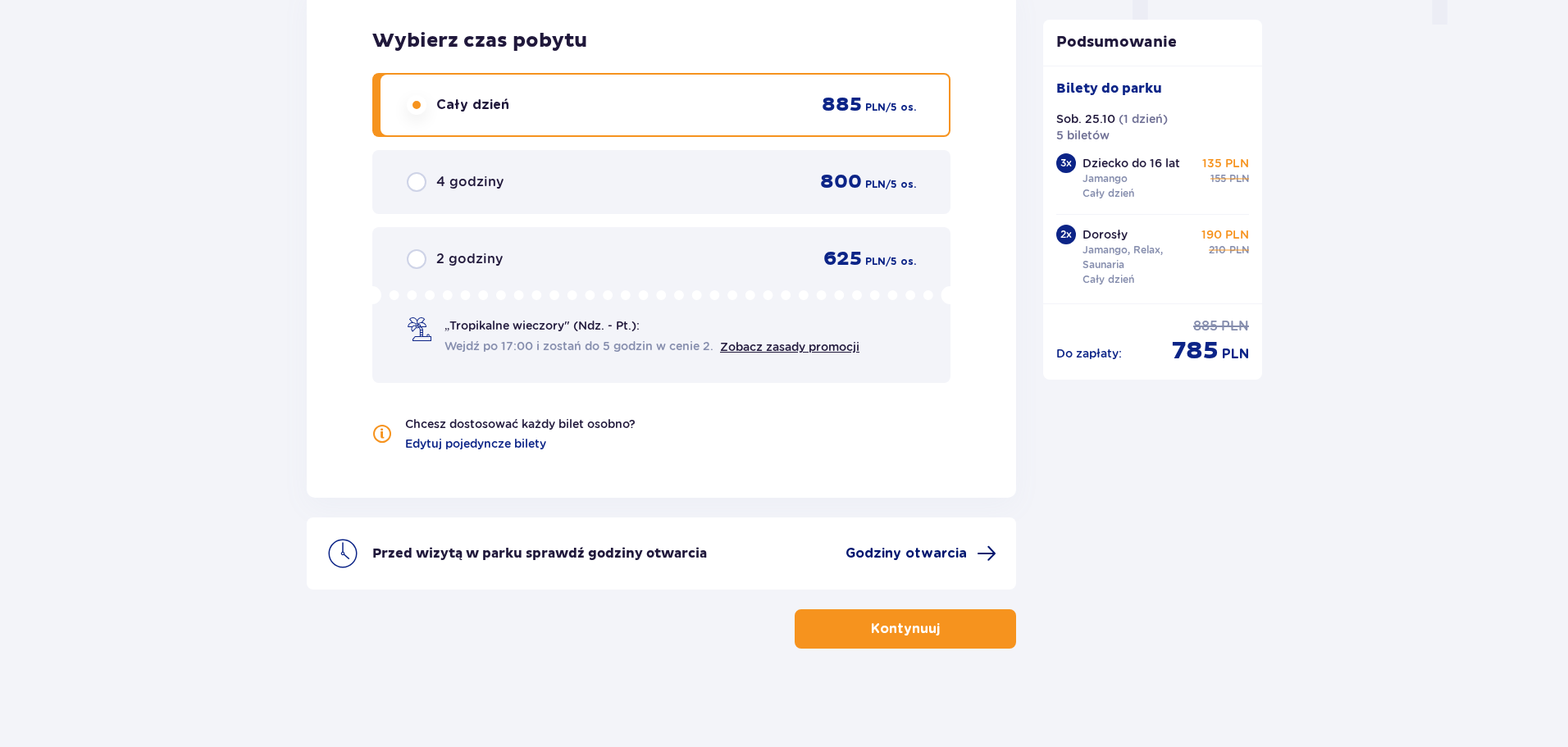
click at [879, 557] on span "Godziny otwarcia" at bounding box center [906, 553] width 122 height 18
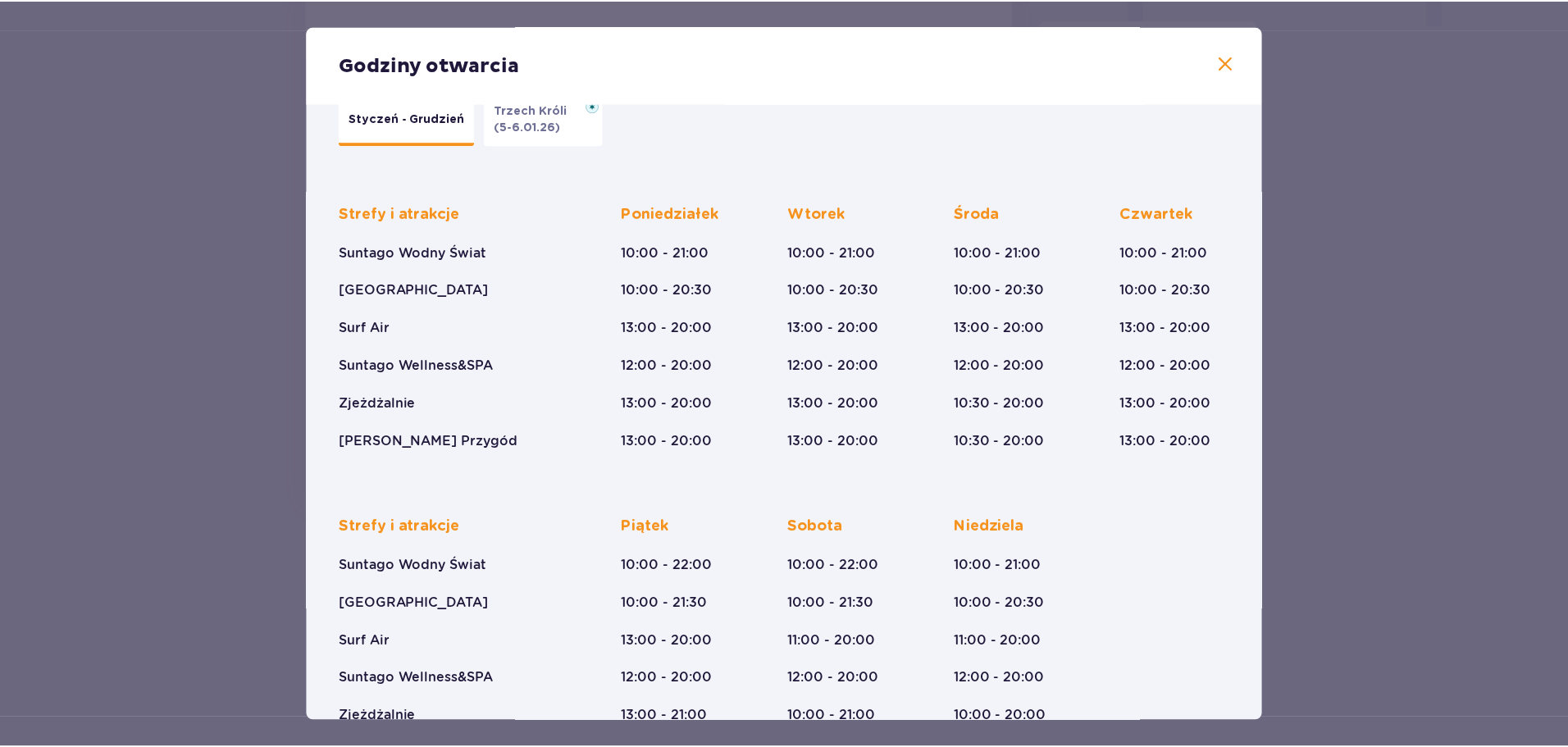
scroll to position [82, 0]
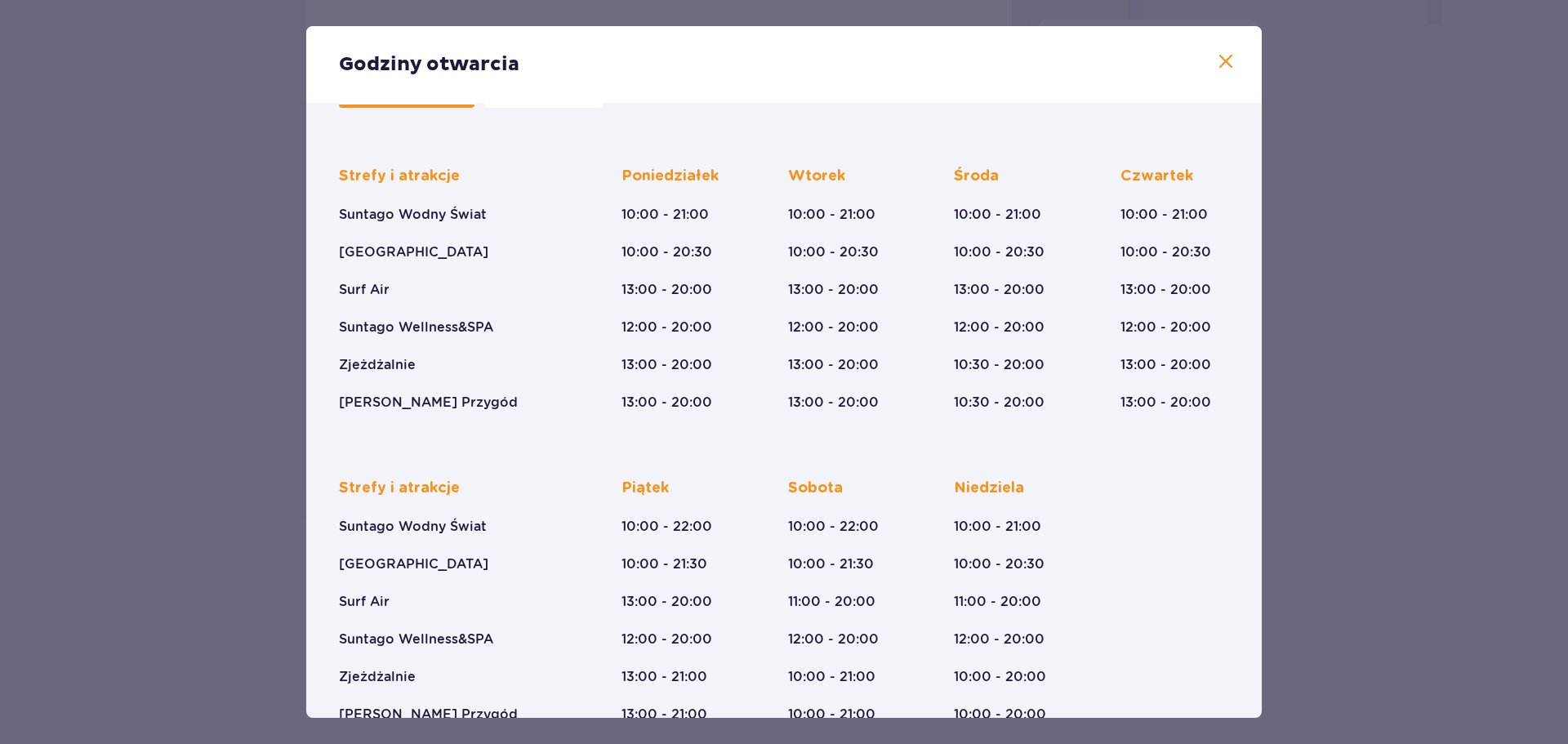
click at [1217, 55] on span at bounding box center [1225, 62] width 20 height 20
